Goal: Navigation & Orientation: Find specific page/section

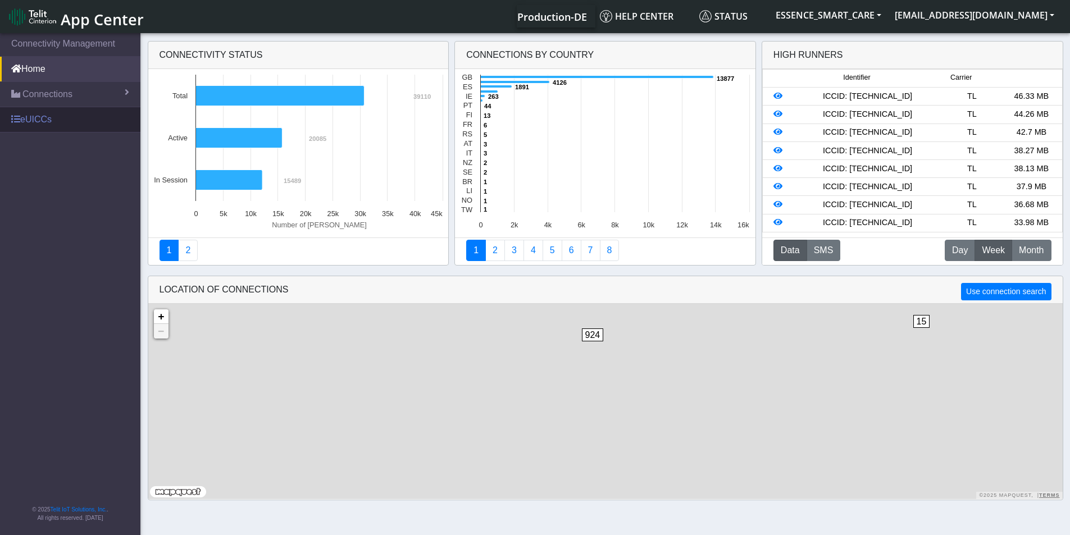
click at [30, 121] on link "eUICCs" at bounding box center [70, 119] width 140 height 25
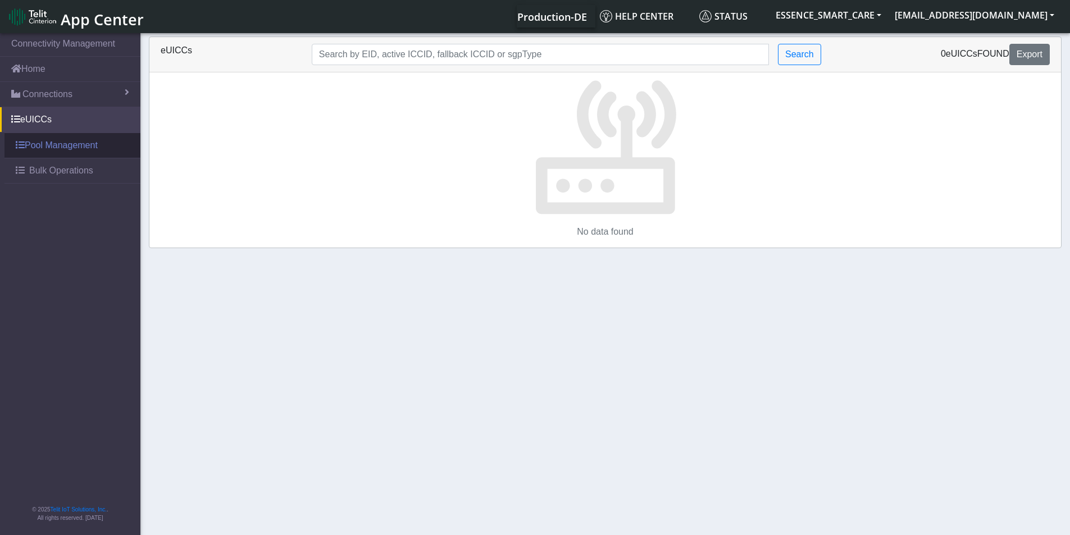
click at [43, 150] on link "Pool Management" at bounding box center [72, 145] width 136 height 25
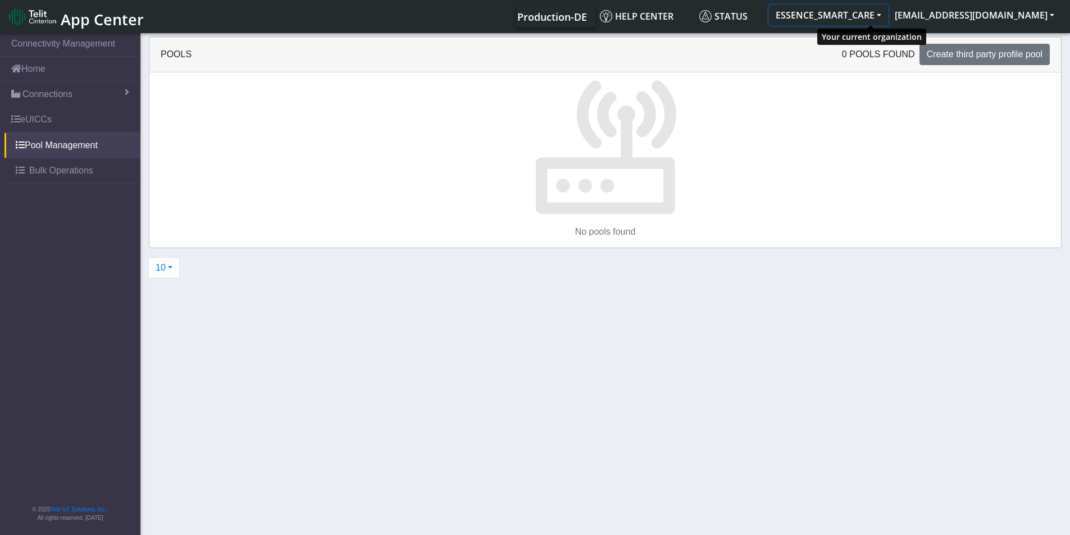
click at [812, 19] on button "ESSENCE_SMART_CARE" at bounding box center [828, 15] width 119 height 20
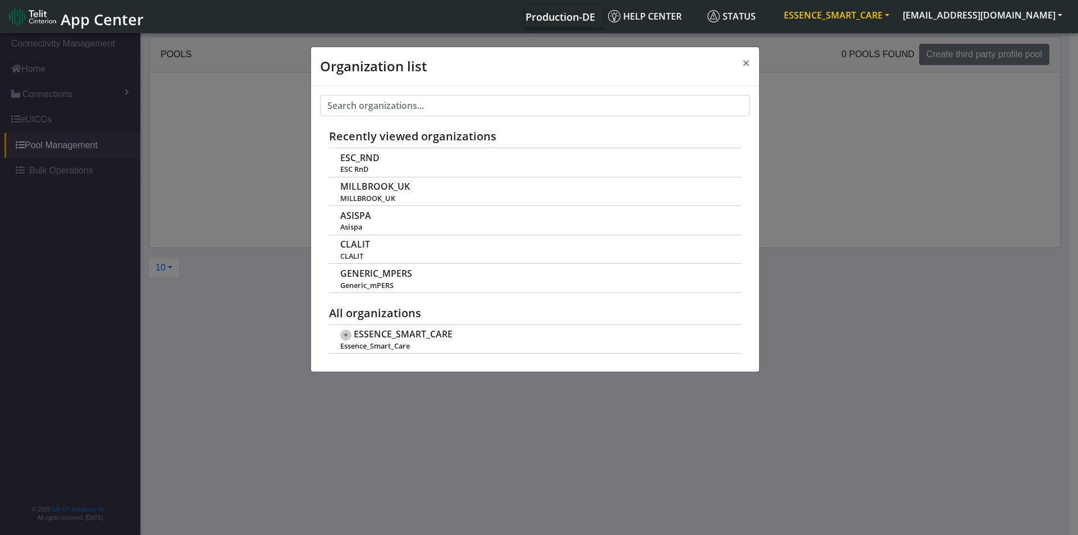
scroll to position [4, 0]
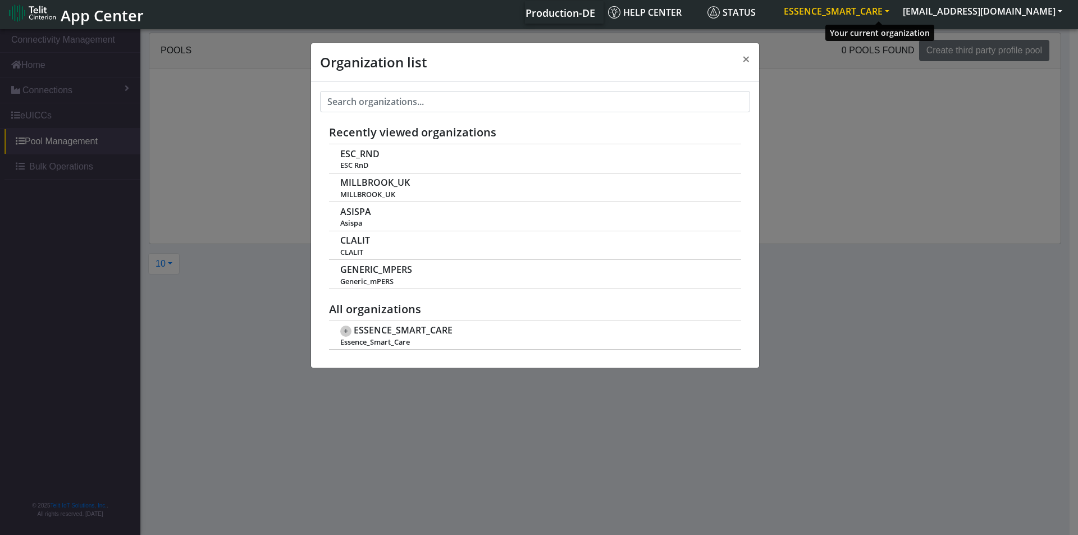
click at [846, 17] on button "ESSENCE_SMART_CARE" at bounding box center [836, 11] width 119 height 20
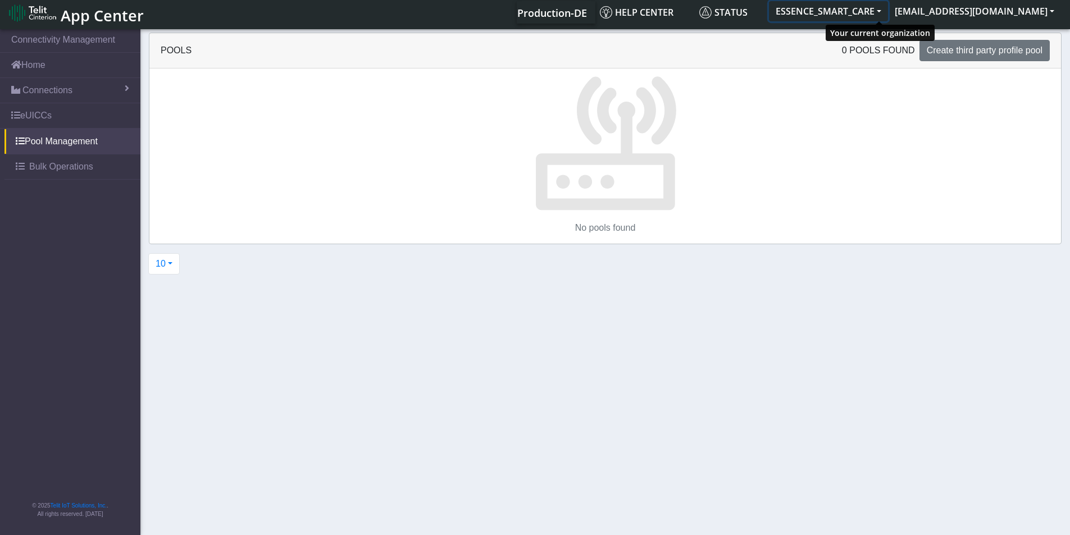
click at [846, 17] on button "ESSENCE_SMART_CARE" at bounding box center [828, 11] width 119 height 20
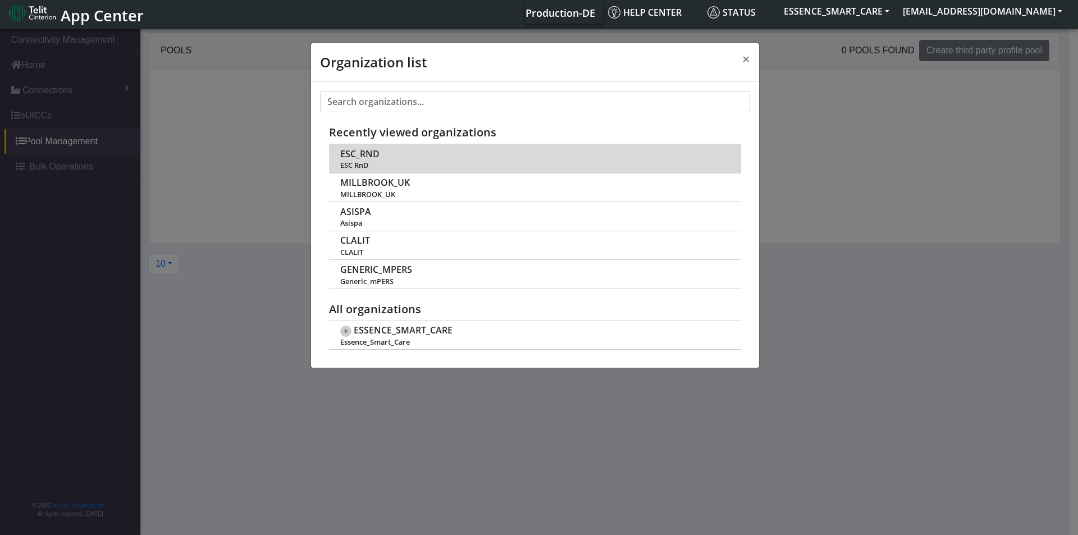
click at [365, 166] on span "ESC RnD" at bounding box center [534, 165] width 389 height 8
click at [364, 157] on span "ESC_RND" at bounding box center [359, 154] width 39 height 11
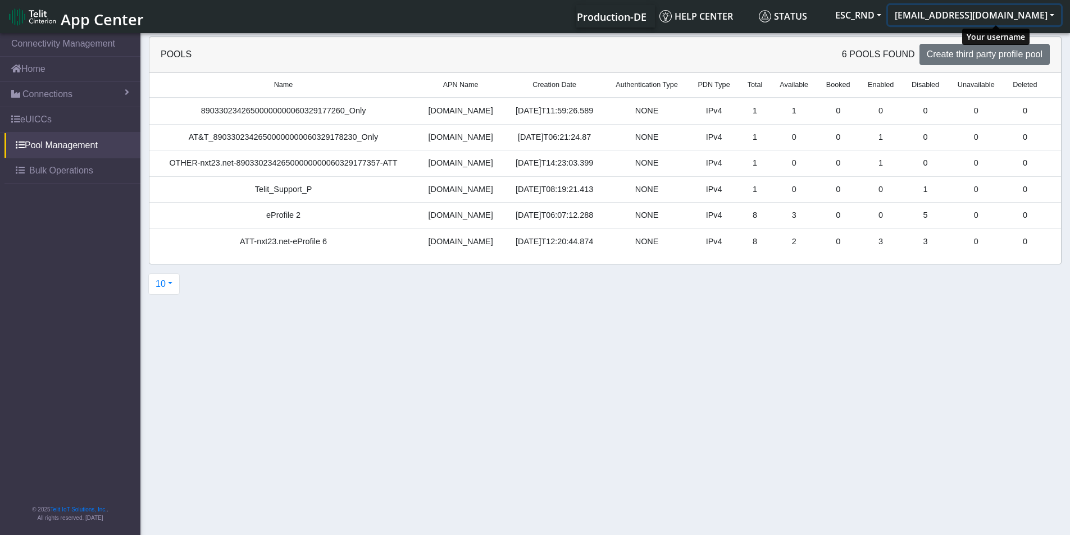
click at [1017, 8] on button "[EMAIL_ADDRESS][DOMAIN_NAME]" at bounding box center [974, 15] width 173 height 20
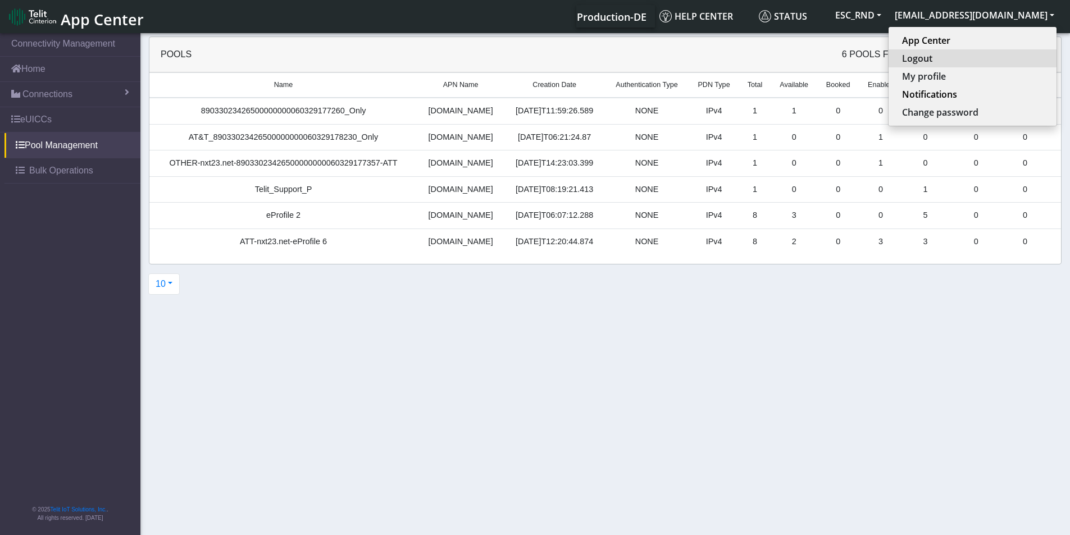
click at [983, 53] on button "Logout" at bounding box center [972, 58] width 168 height 18
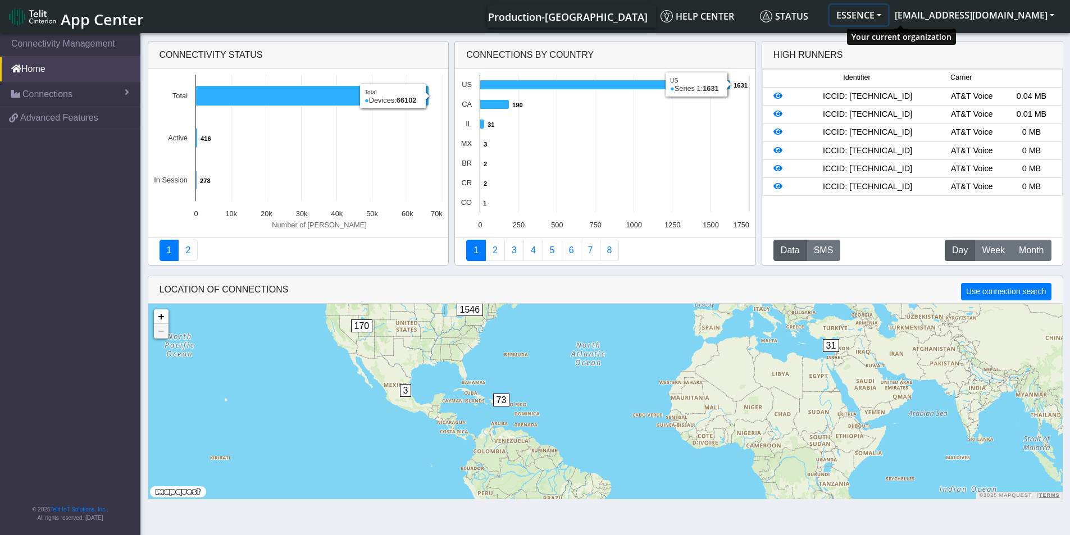
click at [888, 6] on button "ESSENCE" at bounding box center [858, 15] width 58 height 20
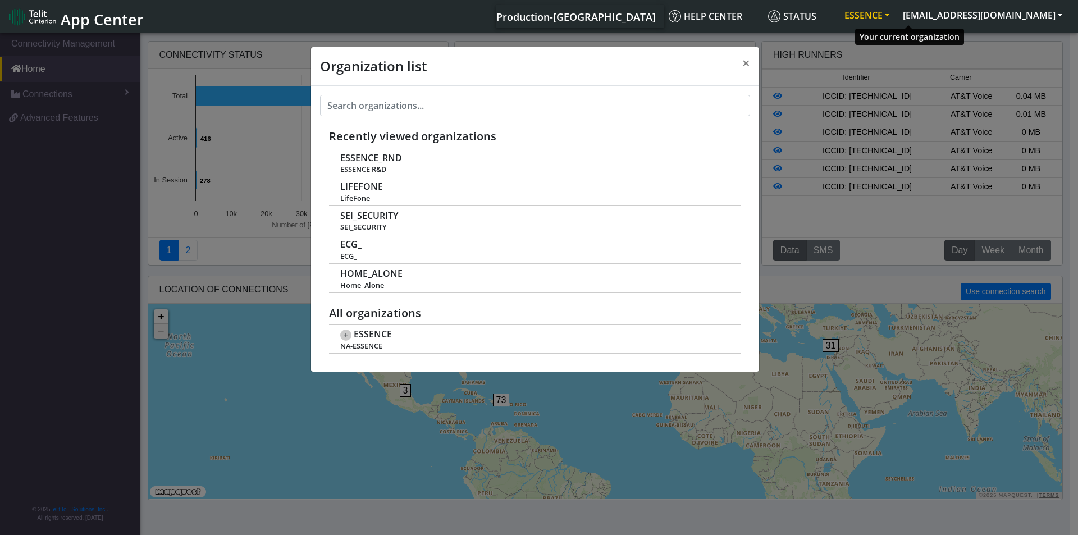
scroll to position [4, 0]
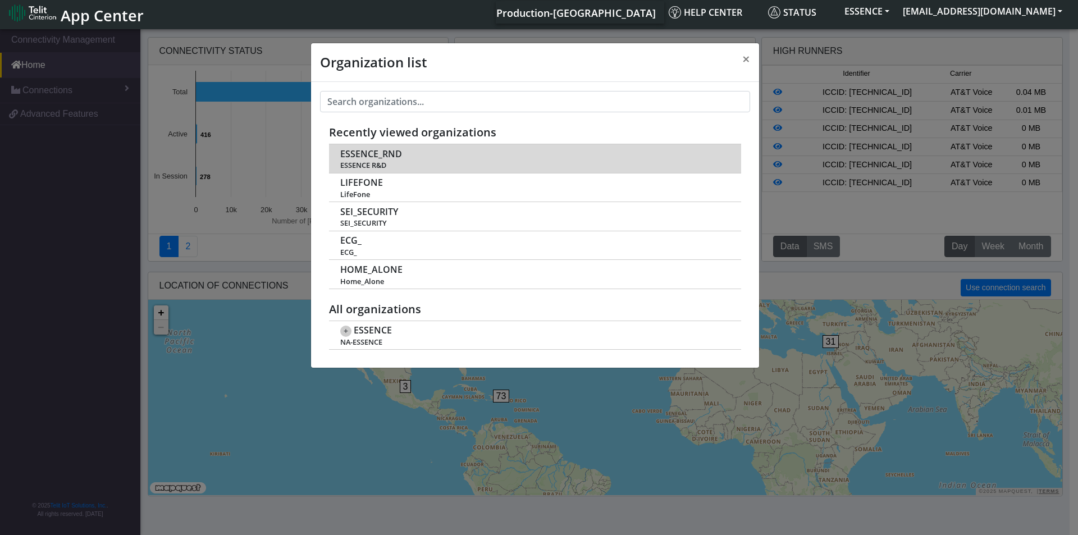
click at [505, 162] on span "ESSENCE R&D" at bounding box center [534, 165] width 389 height 8
click at [353, 153] on span "ESSENCE_RND" at bounding box center [371, 154] width 62 height 11
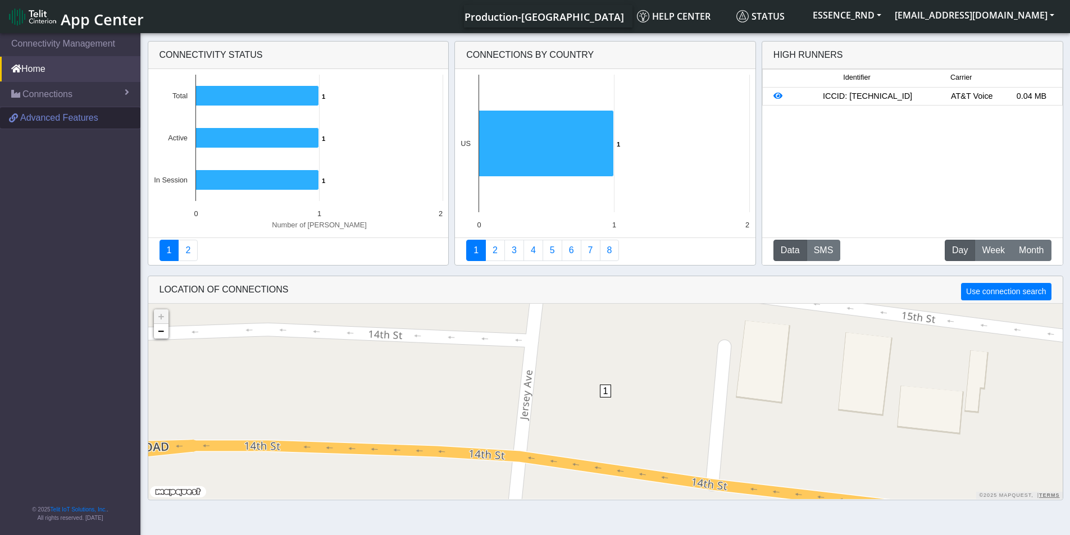
click at [54, 125] on link "Advanced Features" at bounding box center [70, 117] width 140 height 21
click at [884, 10] on button "ESSENCE_RND" at bounding box center [847, 15] width 82 height 20
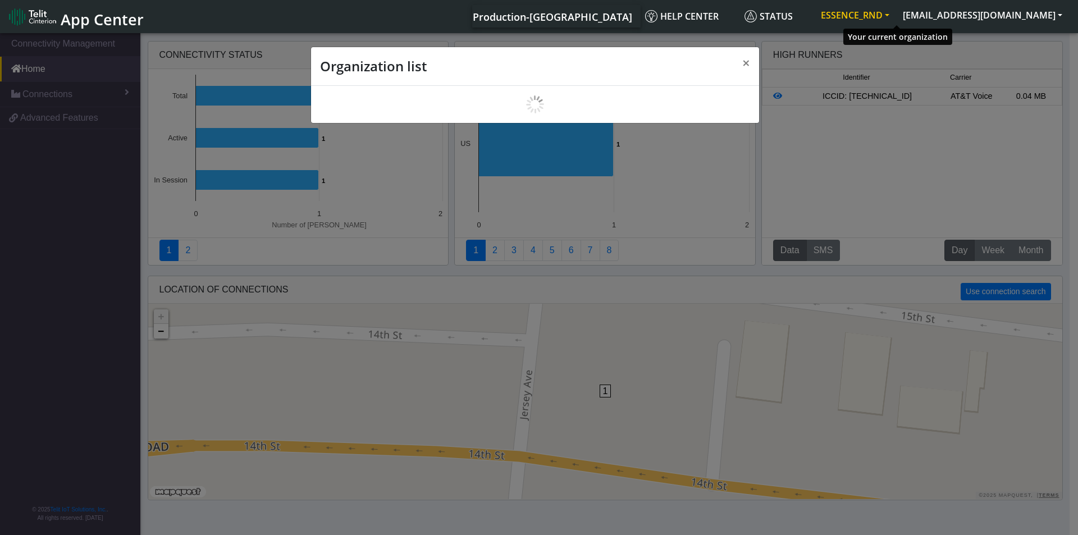
scroll to position [4, 0]
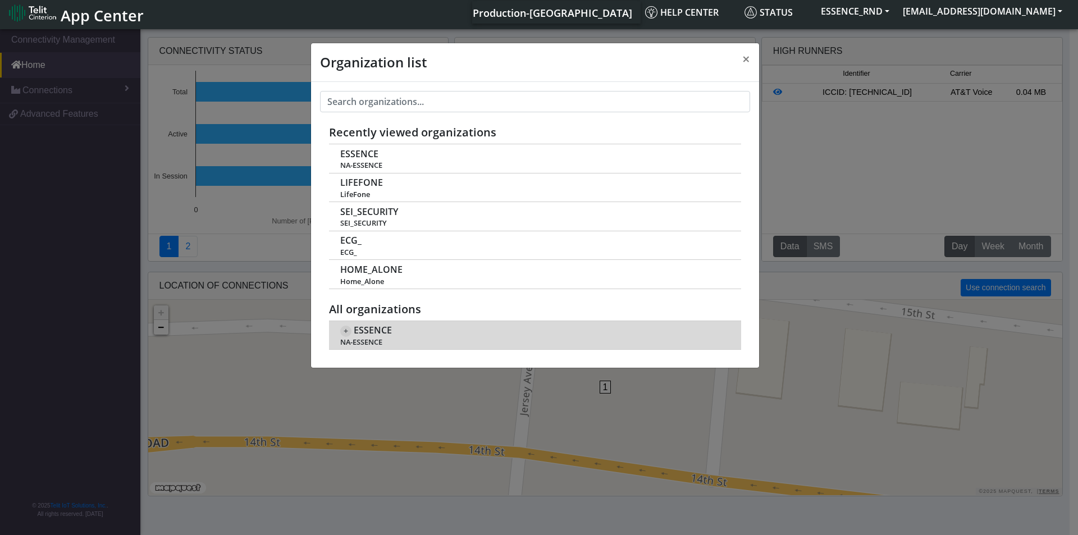
click at [339, 331] on td "+ ESSENCE NA-ESSENCE" at bounding box center [535, 335] width 412 height 29
click at [344, 331] on span "+" at bounding box center [345, 331] width 11 height 11
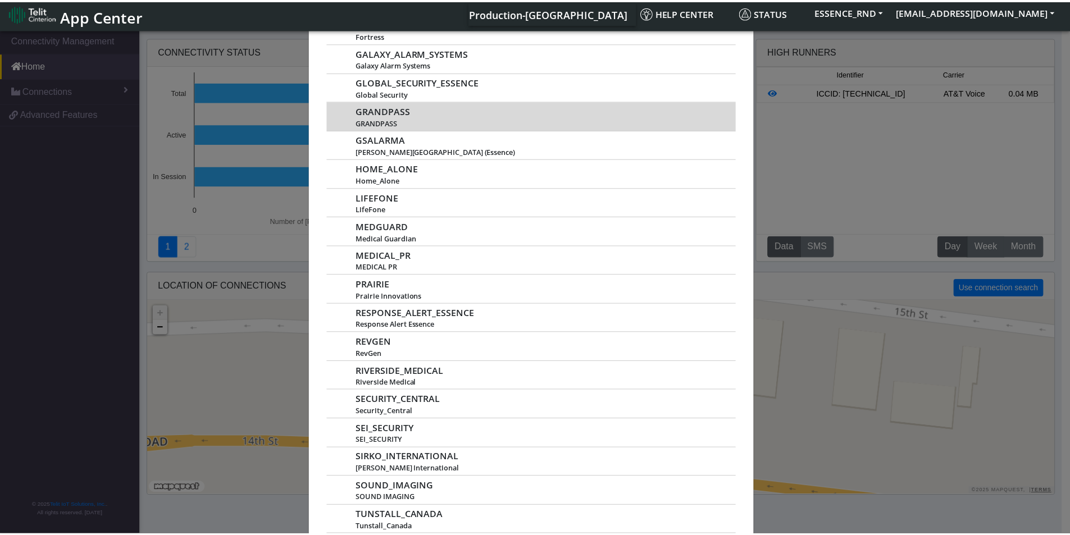
scroll to position [775, 0]
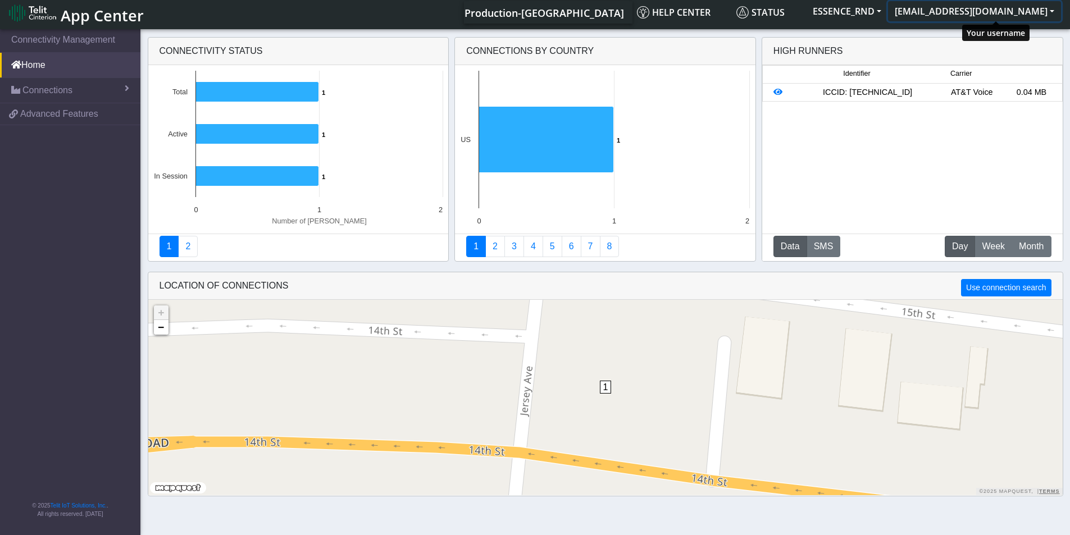
click at [966, 10] on button "[EMAIL_ADDRESS][DOMAIN_NAME]" at bounding box center [974, 11] width 173 height 20
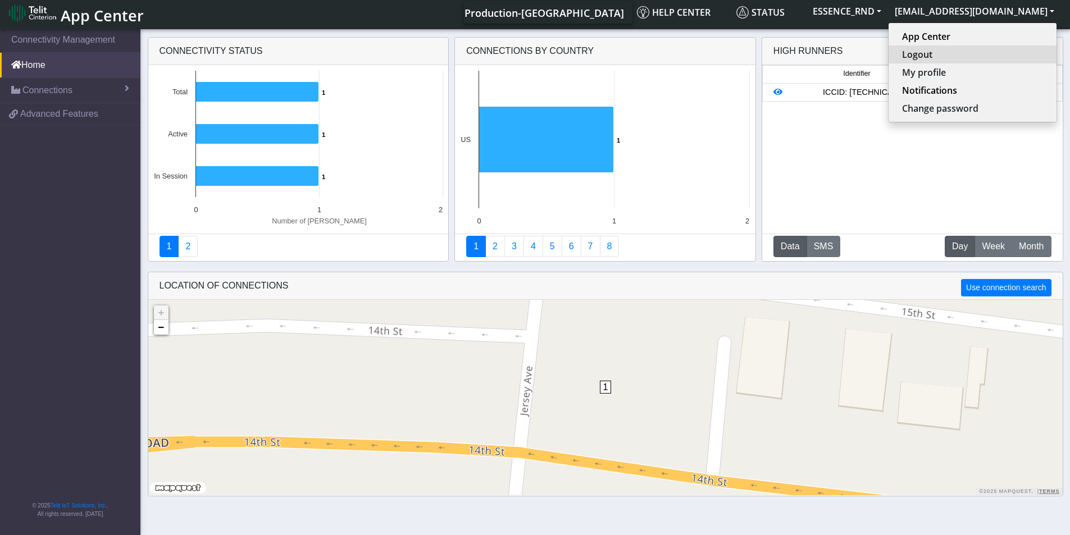
click at [959, 54] on button "Logout" at bounding box center [972, 54] width 168 height 18
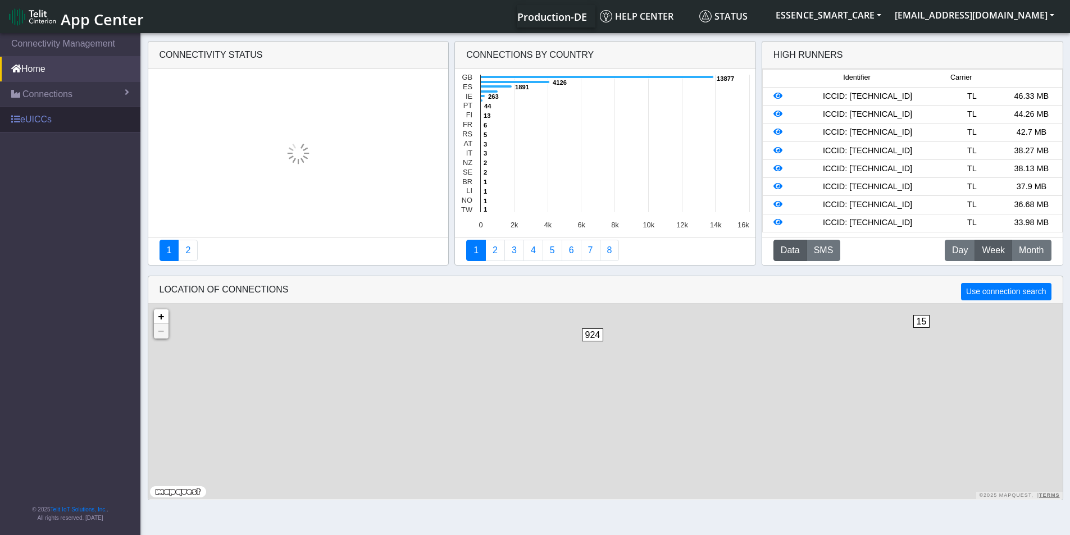
click at [49, 118] on link "eUICCs" at bounding box center [70, 119] width 140 height 25
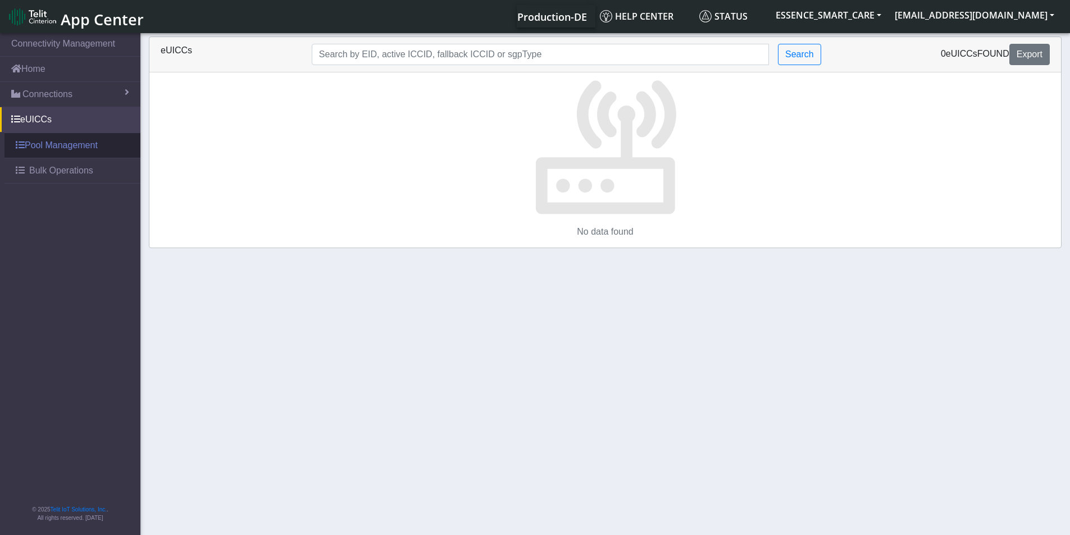
click at [66, 149] on link "Pool Management" at bounding box center [72, 145] width 136 height 25
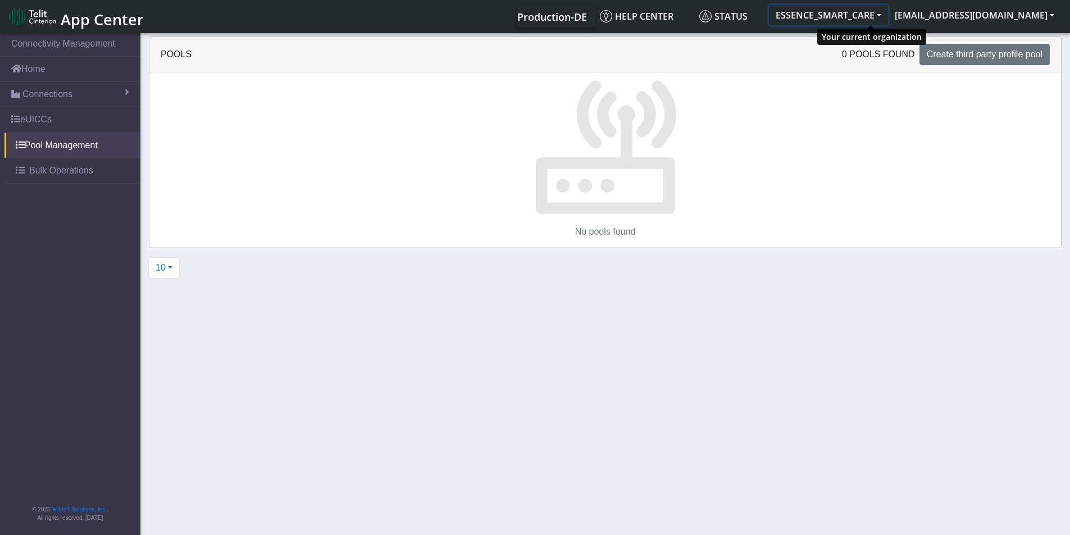
click at [888, 15] on button "ESSENCE_SMART_CARE" at bounding box center [828, 15] width 119 height 20
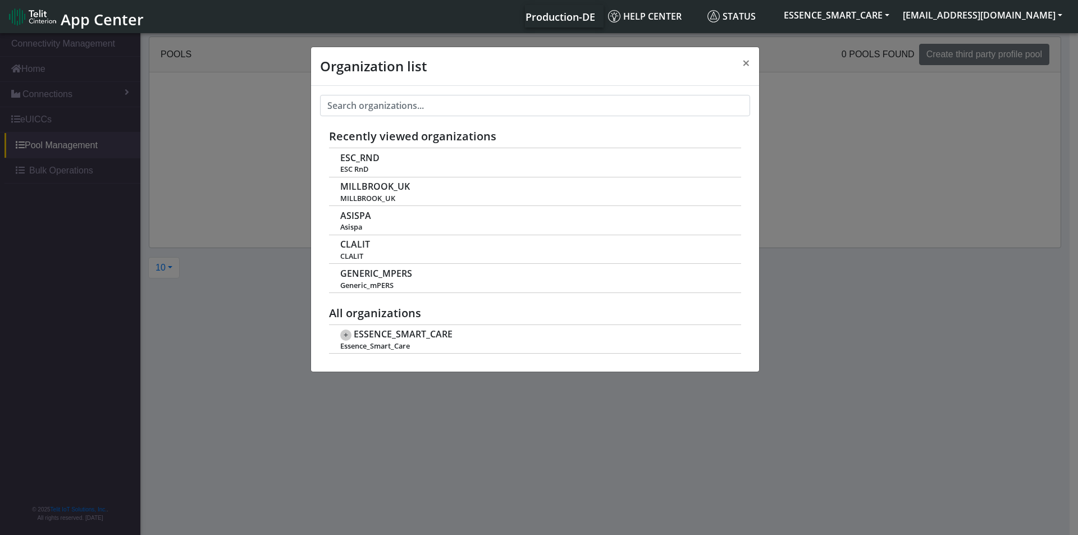
scroll to position [4, 0]
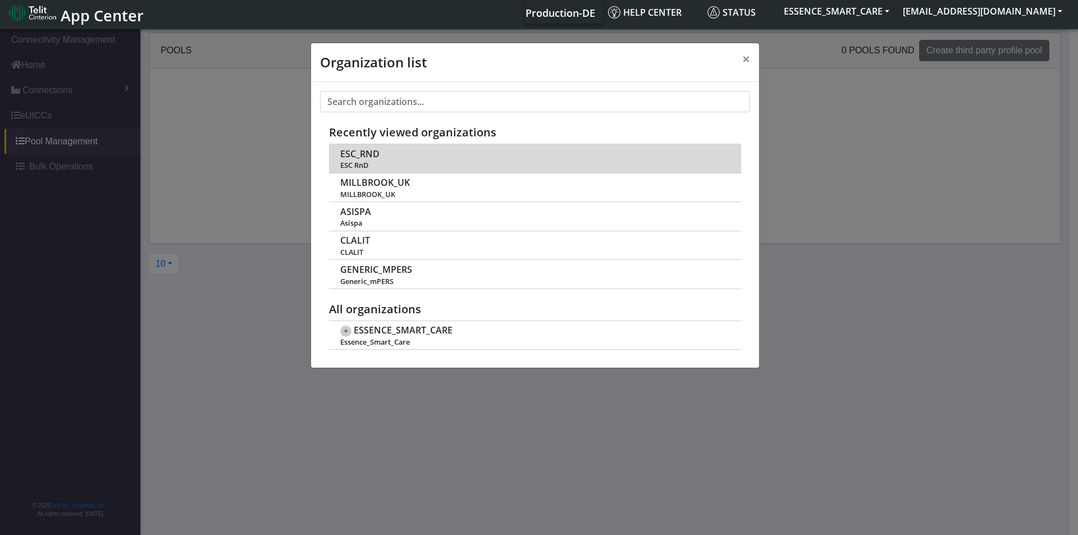
click at [399, 154] on td "ESC_RND ESC RnD" at bounding box center [535, 158] width 412 height 29
click at [347, 150] on span "ESC_RND" at bounding box center [359, 154] width 39 height 11
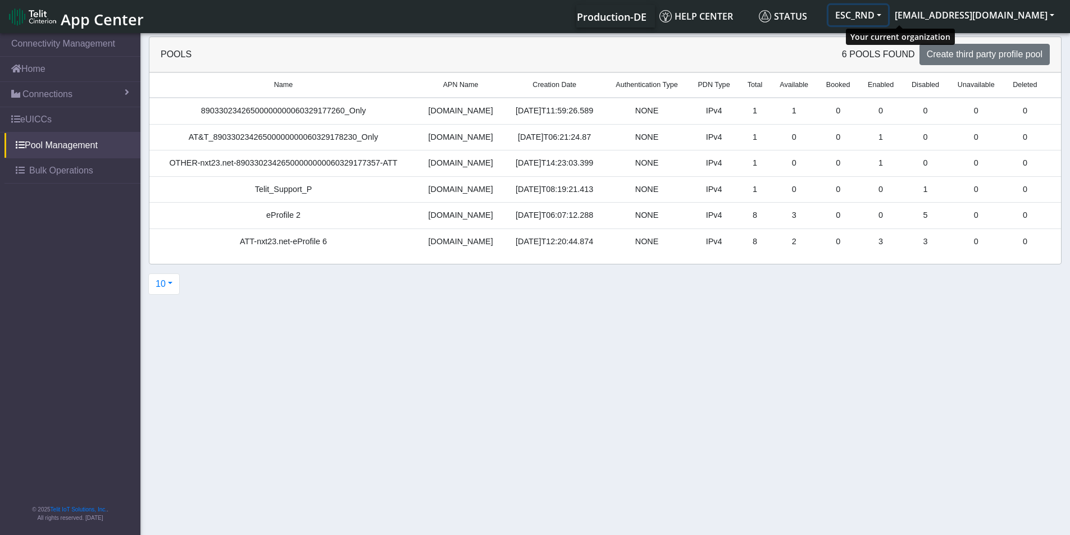
click at [888, 19] on button "ESC_RND" at bounding box center [858, 15] width 60 height 20
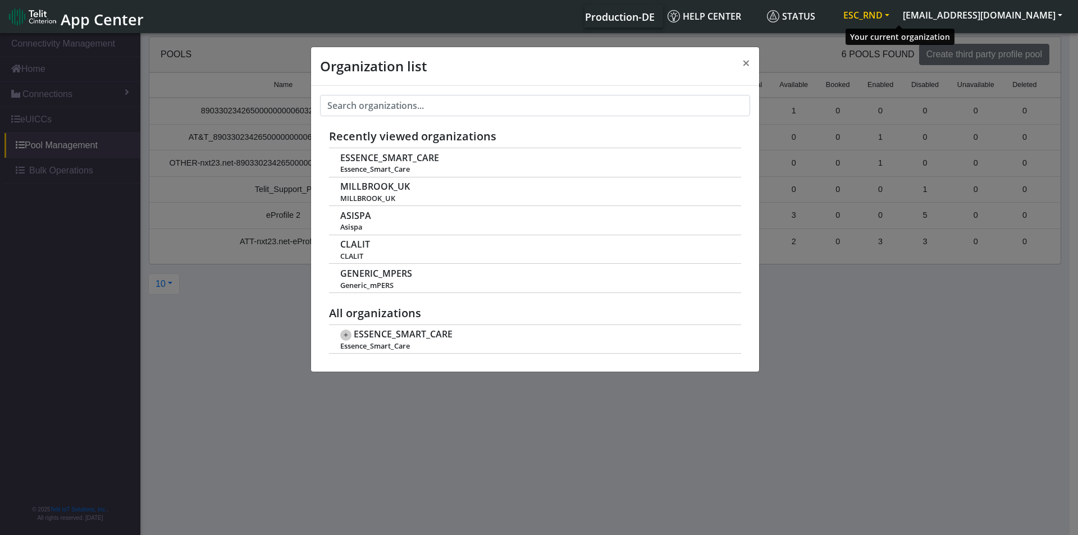
scroll to position [4, 0]
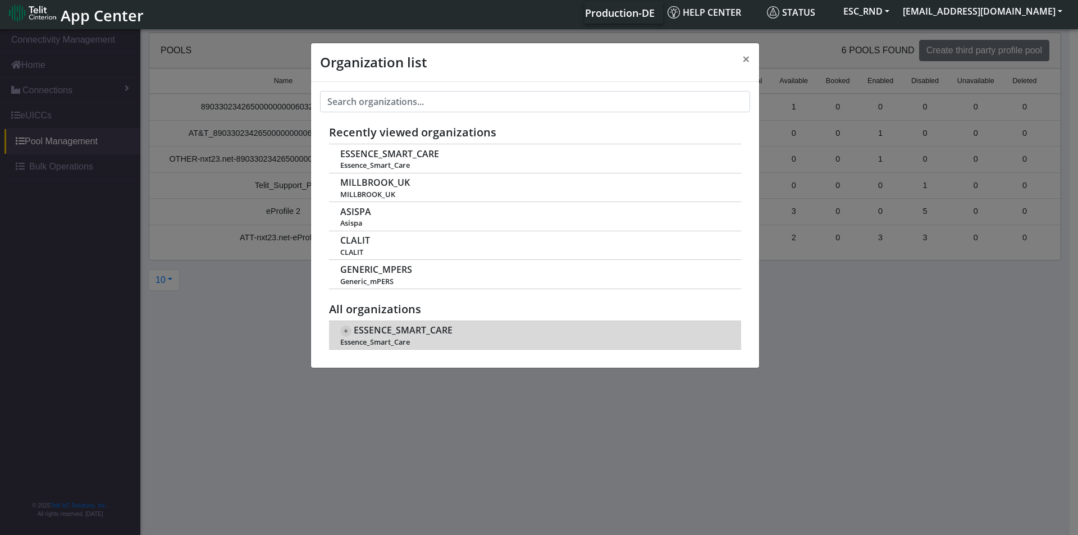
click at [389, 338] on span "Essence_Smart_Care" at bounding box center [534, 342] width 389 height 8
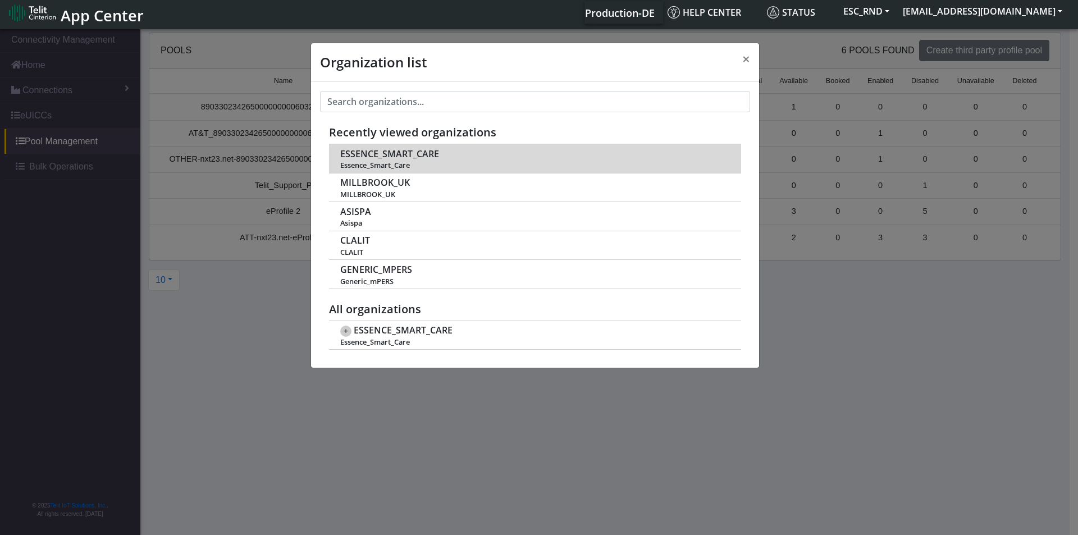
click at [423, 159] on span "ESSENCE_SMART_CARE" at bounding box center [389, 154] width 99 height 11
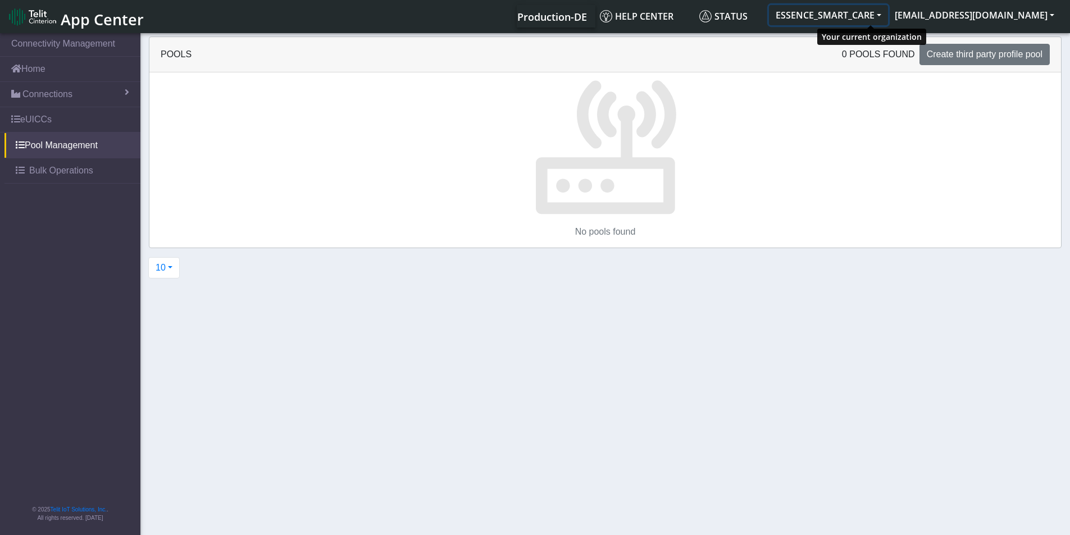
click at [864, 8] on button "ESSENCE_SMART_CARE" at bounding box center [828, 15] width 119 height 20
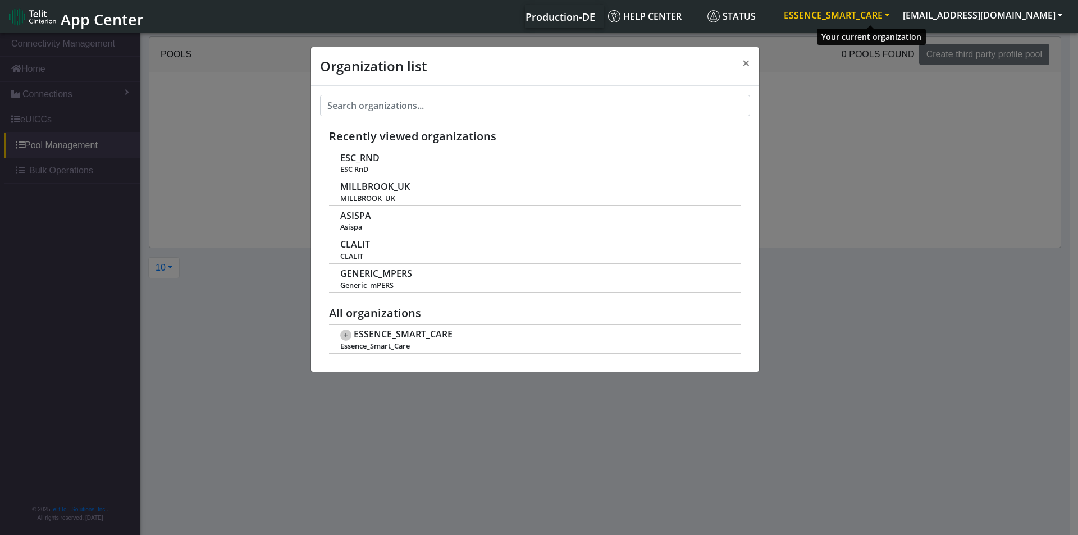
scroll to position [4, 0]
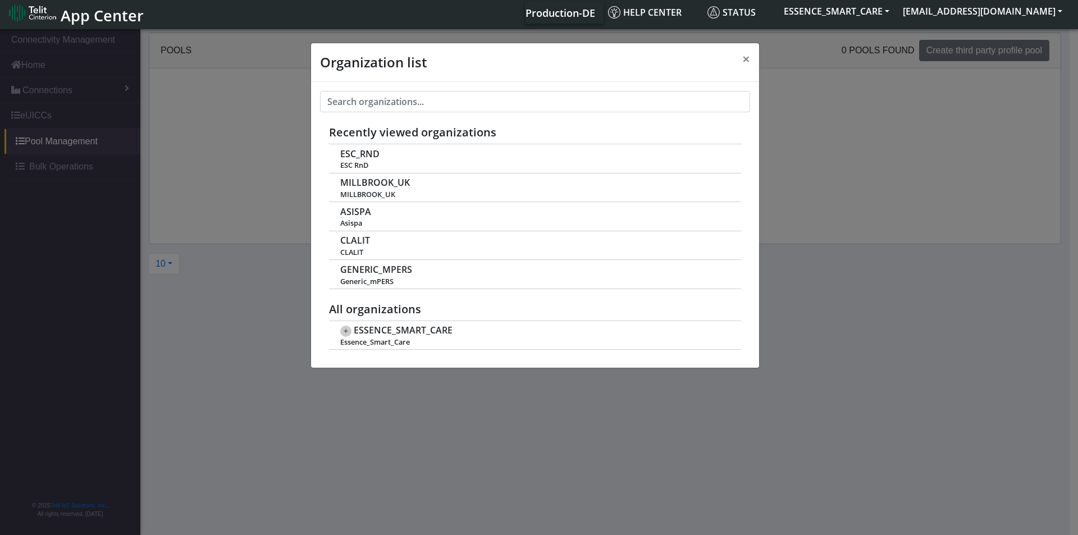
click at [262, 121] on div "Organization list × Recently viewed organizations ESC_RND ESC RnD MILLBROOK_UK …" at bounding box center [539, 281] width 1078 height 508
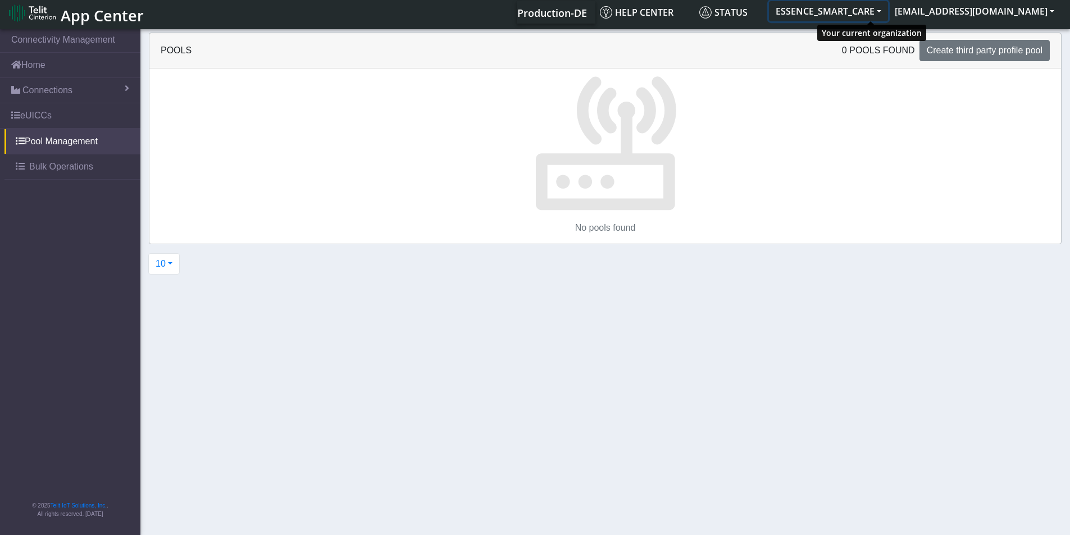
click at [828, 10] on button "ESSENCE_SMART_CARE" at bounding box center [828, 11] width 119 height 20
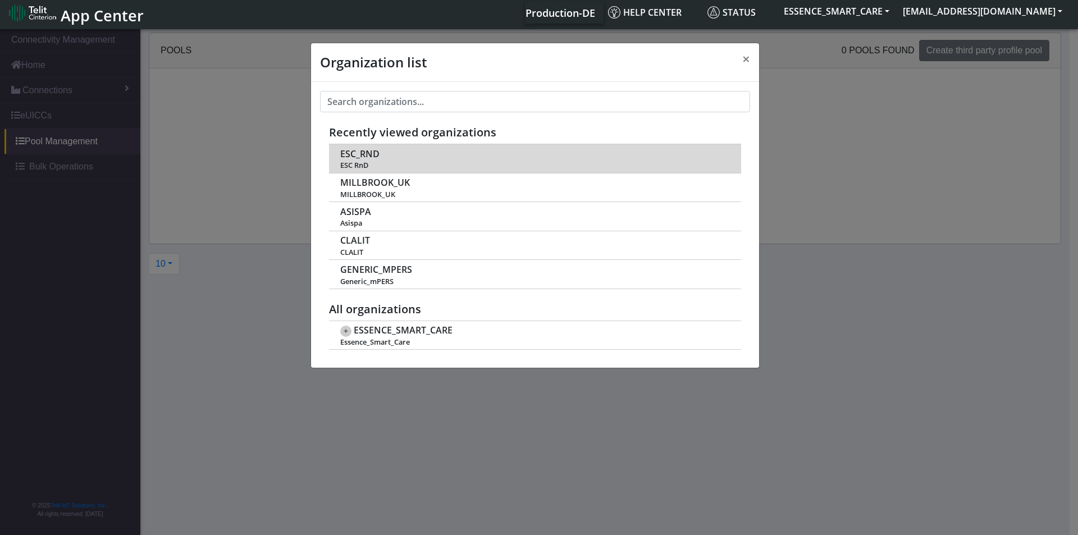
drag, startPoint x: 363, startPoint y: 155, endPoint x: 363, endPoint y: 161, distance: 6.2
click at [363, 160] on td "ESC_RND ESC RnD" at bounding box center [535, 158] width 412 height 29
click at [360, 154] on span "ESC_RND" at bounding box center [359, 154] width 39 height 11
